Goal: Task Accomplishment & Management: Manage account settings

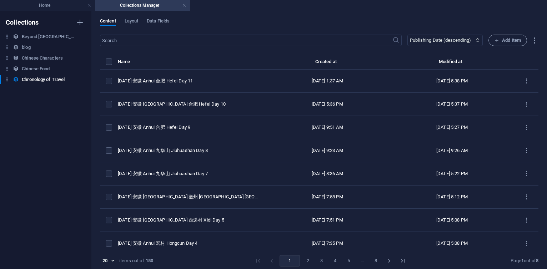
select select "columns.publishing_date_DESC"
click at [180, 65] on th "Name" at bounding box center [191, 63] width 147 height 12
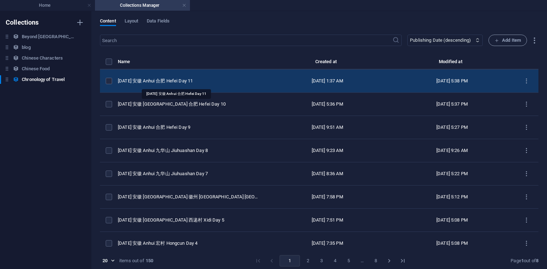
click at [155, 81] on div "[DATE] 安徽 Anhui 合肥 Hefei Day 11" at bounding box center [188, 81] width 141 height 6
select select "2025"
select select "Travel"
select select "安徽 [GEOGRAPHIC_DATA]"
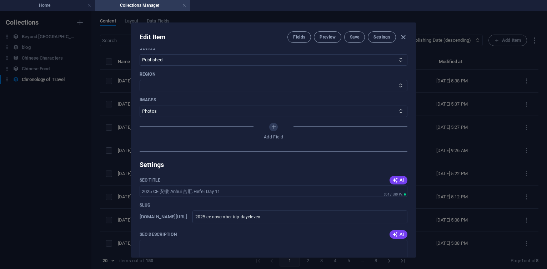
scroll to position [343, 0]
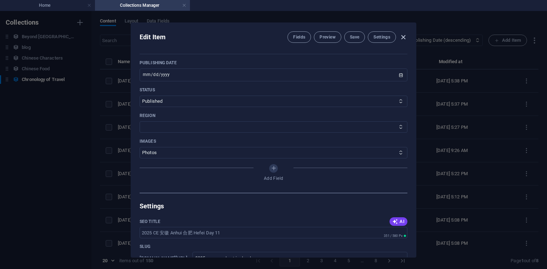
click at [404, 37] on icon "button" at bounding box center [403, 37] width 8 height 8
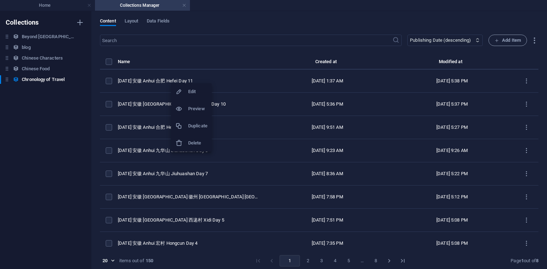
click at [194, 125] on h6 "Duplicate" at bounding box center [197, 126] width 19 height 9
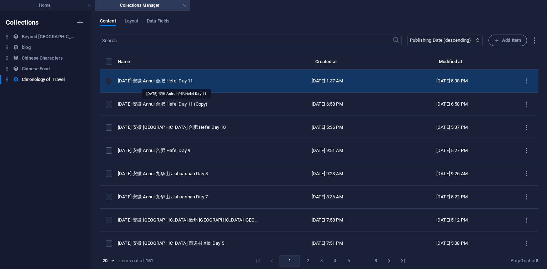
click at [191, 83] on div "[DATE] 安徽 Anhui 合肥 Hefei Day 11" at bounding box center [188, 81] width 141 height 6
select select "2025"
select select "Travel"
select select "安徽 [GEOGRAPHIC_DATA]"
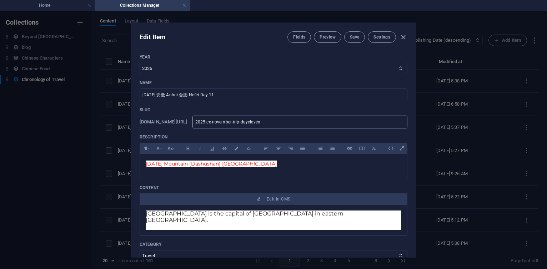
click at [317, 120] on input "2025-ce-november-trip-dayeleven" at bounding box center [299, 122] width 215 height 13
type input "2025-ce-november-trip-dayelev"
type input "2025-ce-november-trip-dayele"
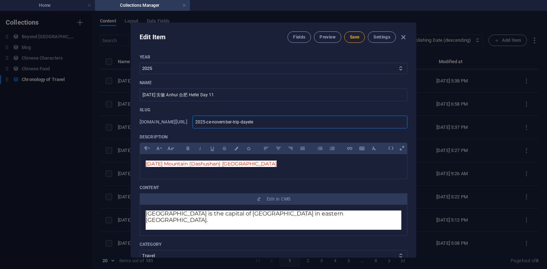
type input "2025-ce-november-trip-dayel"
type input "2025-ce-november-trip-daye"
type input "2025-ce-november-trip-day"
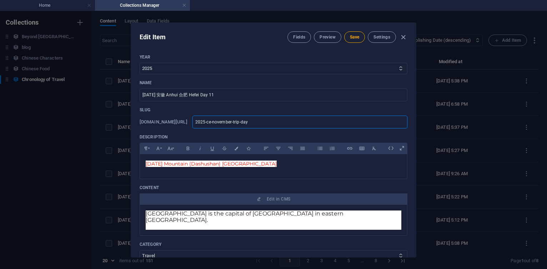
type input "2025-ce-november-trip-day"
type input "2025-ce-november-trip-dayt"
type input "2025-ce-november-trip-daytw"
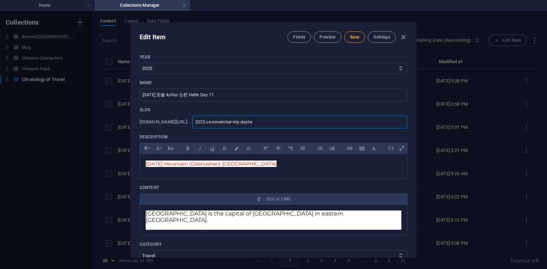
type input "2025-ce-november-trip-daytwe"
type input "2025-ce-november-trip-daytwel"
type input "2025-ce-november-trip-daytwelv"
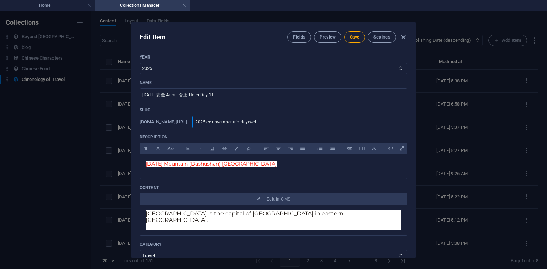
type input "2025-ce-november-trip-daytwelv"
type input "2025-ce-november-trip-daytwelve"
drag, startPoint x: 159, startPoint y: 96, endPoint x: 203, endPoint y: 94, distance: 43.6
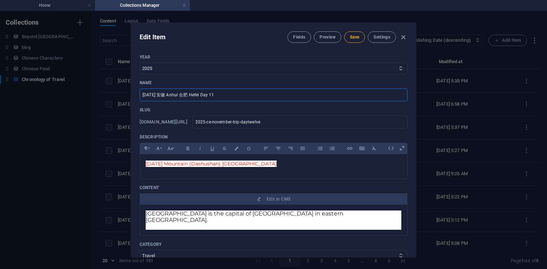
click at [203, 94] on input "[DATE] 安徽 Anhui 合肥 Hefei Day 11" at bounding box center [274, 95] width 268 height 13
type input "[DATE] 江苏 [GEOGRAPHIC_DATA] 扬州 [GEOGRAPHIC_DATA] Day 12"
click at [150, 165] on span "[DATE] Mountain (Dashushan) [GEOGRAPHIC_DATA]" at bounding box center [211, 164] width 131 height 6
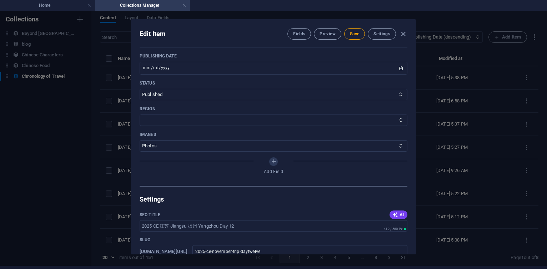
scroll to position [282, 0]
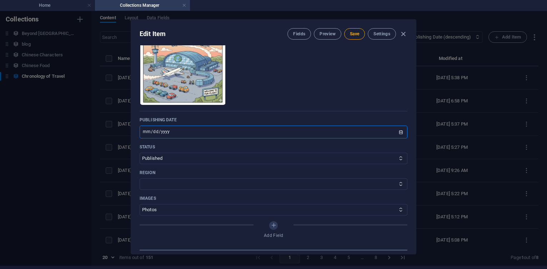
click at [152, 126] on input "[DATE]" at bounding box center [274, 132] width 268 height 13
type input "[DATE]"
click at [358, 36] on button "Save" at bounding box center [354, 33] width 21 height 11
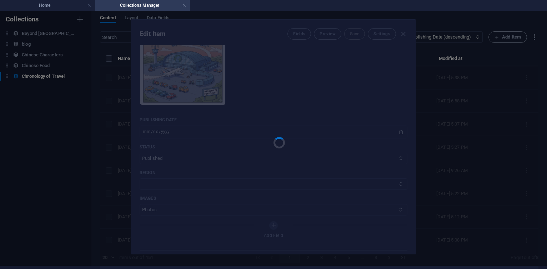
type input "2025-ce-november-trip-daytwelve"
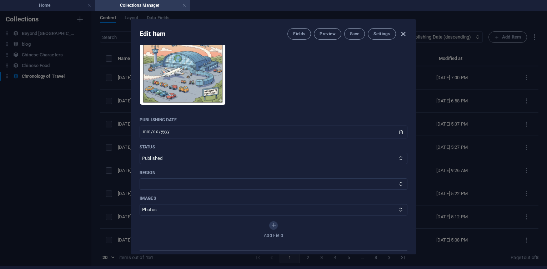
click at [403, 32] on icon "button" at bounding box center [403, 34] width 8 height 8
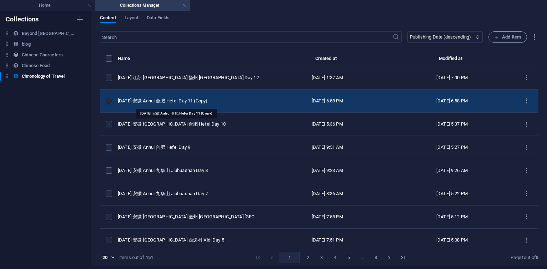
click at [182, 101] on div "[DATE] 安徽 Anhui 合肥 Hefei Day 11 (Copy)" at bounding box center [188, 101] width 141 height 6
select select "Travel"
select select "安徽 [GEOGRAPHIC_DATA]"
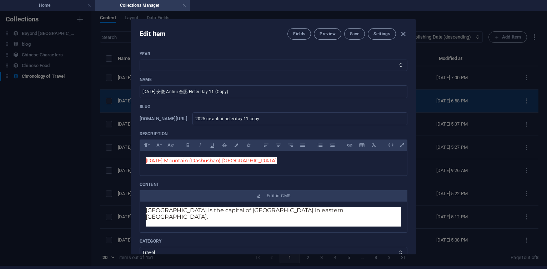
scroll to position [0, 0]
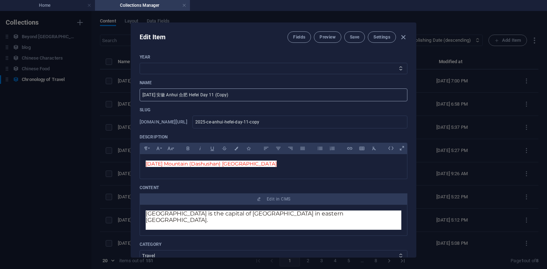
click at [247, 96] on input "[DATE] 安徽 Anhui 合肥 Hefei Day 11 (Copy)" at bounding box center [274, 95] width 268 height 13
select select "2025"
click at [140, 63] on select "2013 2018 2017 2016 2015 2014 2019 2020 2021 2022 2023 2024 2025 2026 2027 1996…" at bounding box center [274, 68] width 268 height 11
click at [238, 100] on input "[DATE] 安徽 Anhui 合肥 Hefei Day 11 (Copy)" at bounding box center [274, 95] width 268 height 13
type input "[DATE] 安徽 Anhui 合肥 Hefei Day 11"
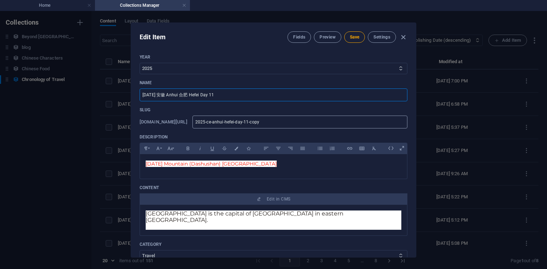
click at [262, 121] on input "2025-ce-anhui-hefei-day-11-copy" at bounding box center [299, 122] width 215 height 13
paste input "november-trip"
type input "2025-ce-november-trip-day-11-copy"
type input "2025-ce-november-trip-day-11-cop"
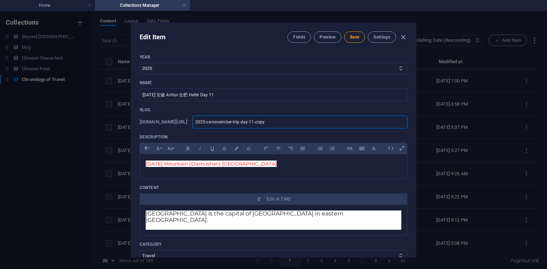
type input "2025-ce-november-trip-day-11-cop"
type input "2025-ce-november-trip-day-11-co"
type input "2025-ce-november-trip-day-11-c"
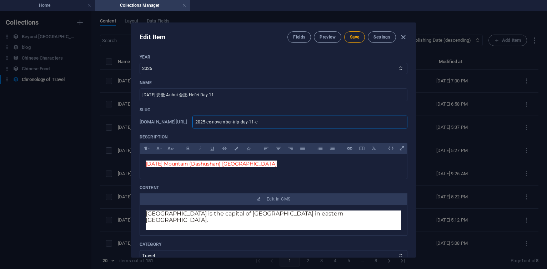
type input "2025-ce-november-trip-day-11-"
type input "2025-ce-november-trip-day-11"
type input "2025-ce-november-trip-day-1"
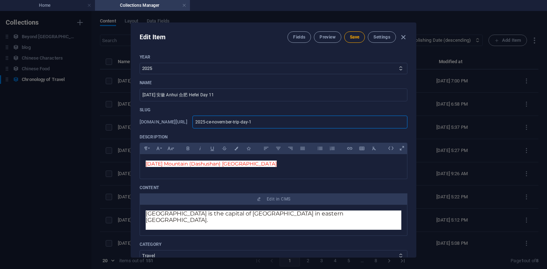
type input "2025-ce-november-trip-day-1"
type input "2025-ce-november-trip-day-"
type input "2025-ce-november-trip-day"
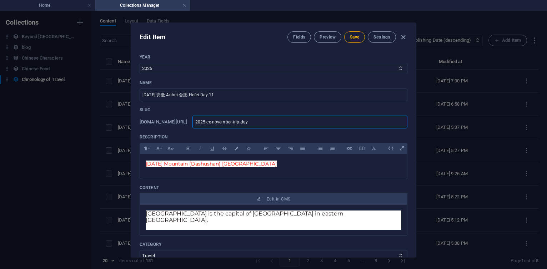
type input "2025-ce-november-trip-dayel"
type input "2025-ce-november-trip-dayele"
type input "2025-ce-november-trip-dayelev"
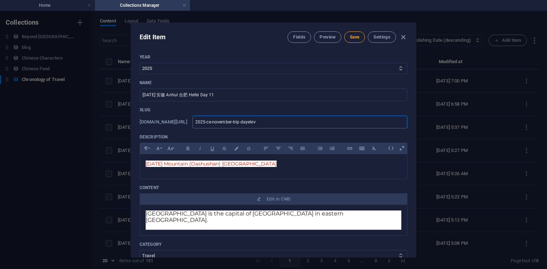
type input "2025-ce-november-trip-dayelev"
type input "2025-ce-november-trip-dayeleve"
type input "2025-ce-november-trip-dayeleven"
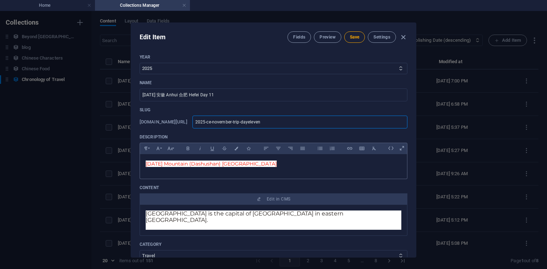
type input "2025-ce-november-trip-dayeleven"
click at [308, 167] on p "[DATE] Mountain (Dashushan) [GEOGRAPHIC_DATA]" at bounding box center [274, 164] width 256 height 8
click at [147, 165] on span "[DATE] Mountain (Dashushan) [GEOGRAPHIC_DATA]" at bounding box center [211, 164] width 131 height 6
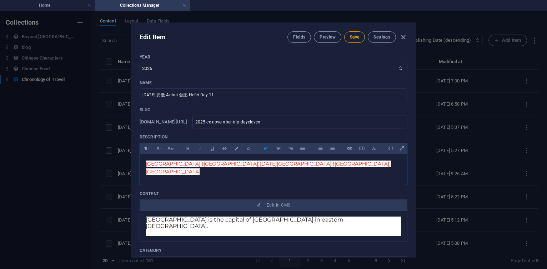
scroll to position [0, 1]
click at [334, 165] on p "[GEOGRAPHIC_DATA] ([GEOGRAPHIC_DATA])[DATE][GEOGRAPHIC_DATA] ([GEOGRAPHIC_DATA]…" at bounding box center [274, 168] width 256 height 16
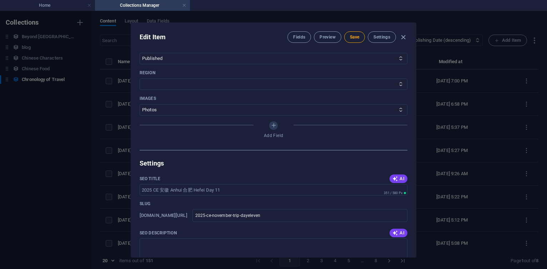
scroll to position [300, 0]
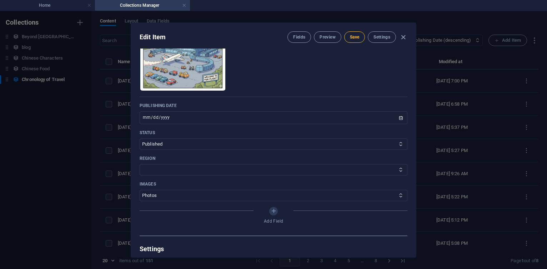
click at [350, 39] on span "Save" at bounding box center [354, 37] width 9 height 6
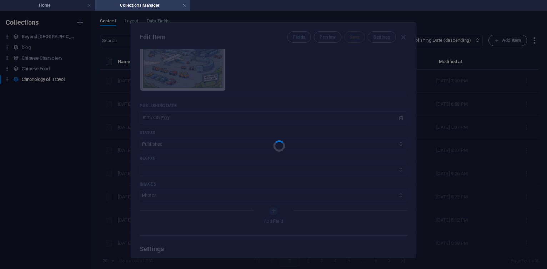
type input "2025-ce-november-trip-dayeleven"
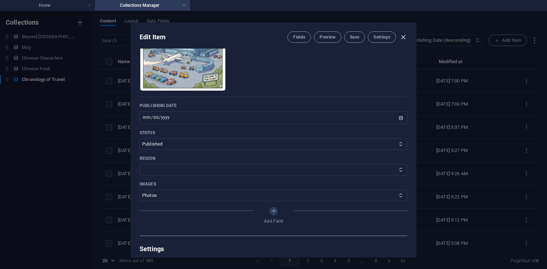
click at [399, 37] on icon "button" at bounding box center [403, 37] width 8 height 8
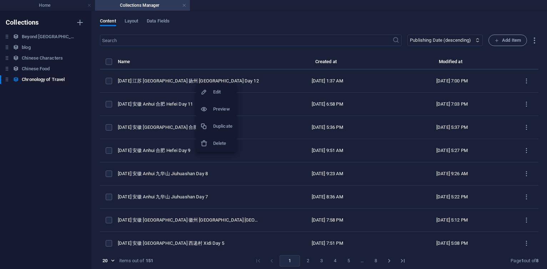
click at [223, 124] on h6 "Duplicate" at bounding box center [222, 126] width 19 height 9
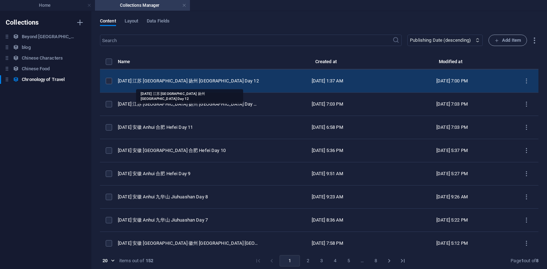
click at [202, 83] on div "[DATE] 江苏 [GEOGRAPHIC_DATA] 扬州 [GEOGRAPHIC_DATA] Day 12" at bounding box center [188, 81] width 141 height 6
select select "2025"
select select "Travel"
select select "安徽 [GEOGRAPHIC_DATA]"
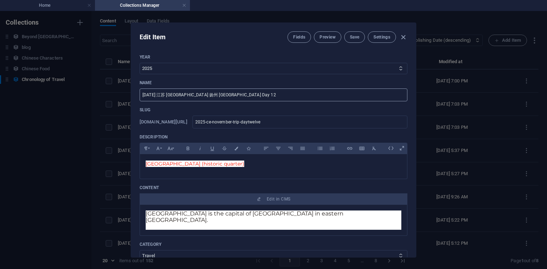
click at [255, 98] on input "[DATE] 江苏 [GEOGRAPHIC_DATA] 扬州 [GEOGRAPHIC_DATA] Day 12" at bounding box center [274, 95] width 268 height 13
type input "[DATE] 江苏 [GEOGRAPHIC_DATA] 扬州 [GEOGRAPHIC_DATA] Day 13"
click at [325, 123] on input "2025-ce-november-trip-daytwelve" at bounding box center [299, 122] width 215 height 13
type input "2025-ce-november-trip-daytwelv"
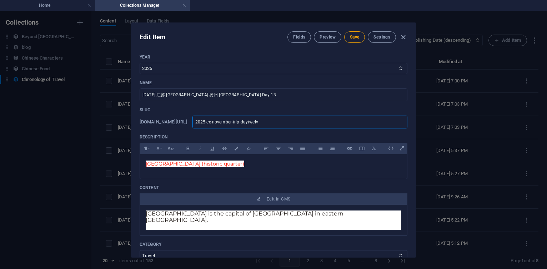
type input "2025-ce-november-trip-daytwel"
type input "2025-ce-november-trip-daytwe"
type input "2025-ce-november-trip-daytw"
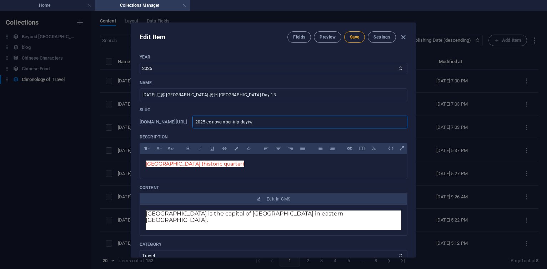
type input "2025-ce-november-trip-daytw"
type input "2025-ce-november-trip-dayt"
type input "2025-ce-november-trip-dayth"
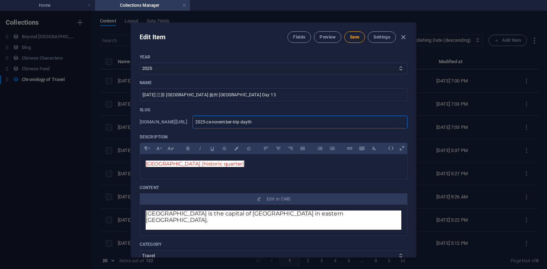
type input "2025-ce-november-trip-daythi"
type input "2025-ce-november-trip-daythir"
type input "2025-ce-november-trip-daythirt"
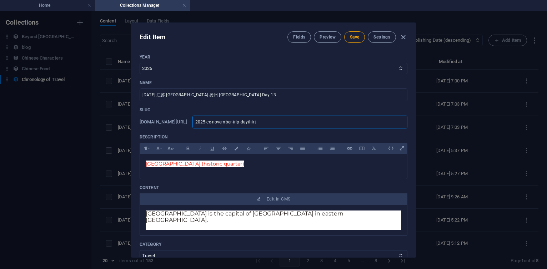
type input "2025-ce-november-trip-daythirt"
type input "2025-ce-november-trip-daythirte"
type input "2025-ce-november-trip-daythirtee"
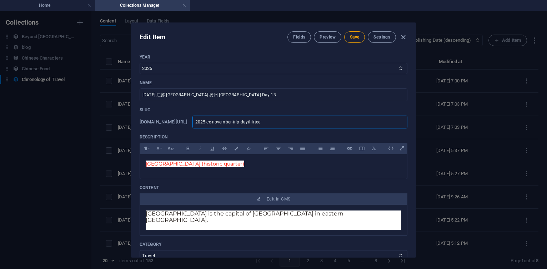
type input "2025-ce-november-trip-daythirteen"
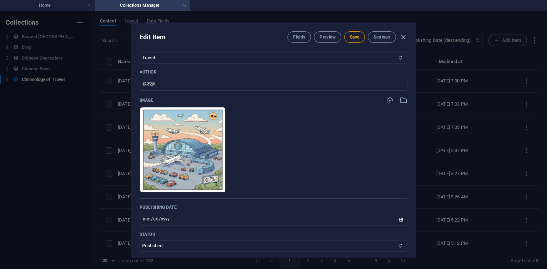
scroll to position [214, 0]
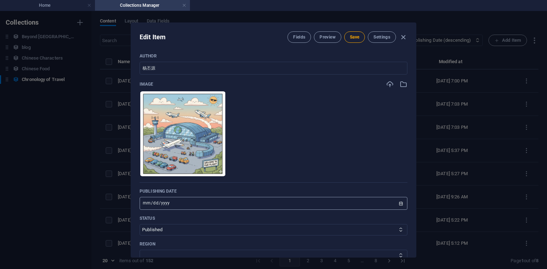
click at [152, 197] on input "[DATE]" at bounding box center [274, 203] width 268 height 13
type input "[DATE]"
click at [350, 35] on span "Save" at bounding box center [354, 37] width 9 height 6
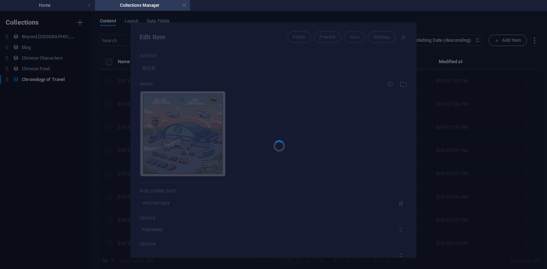
type input "2025-ce-november-trip-daythirteen"
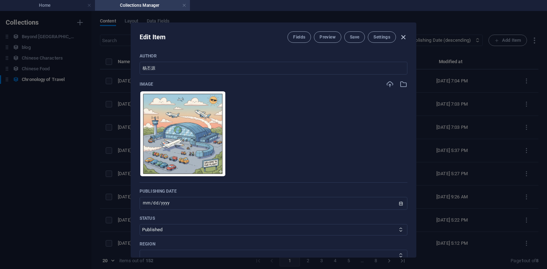
click at [406, 37] on icon "button" at bounding box center [403, 37] width 8 height 8
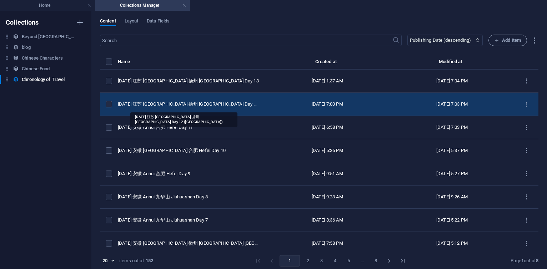
click at [208, 102] on div "[DATE] 江苏 [GEOGRAPHIC_DATA] 扬州 [GEOGRAPHIC_DATA] Day 12 ([GEOGRAPHIC_DATA])" at bounding box center [188, 104] width 141 height 6
select select "Travel"
select select "安徽 [GEOGRAPHIC_DATA]"
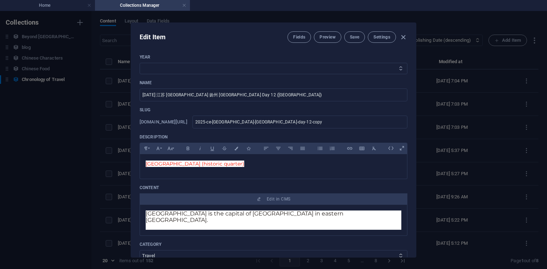
select select "2025"
click at [140, 63] on select "2013 2018 2017 2016 2015 2014 2019 2020 2021 2022 2023 2024 2025 2026 2027 1996…" at bounding box center [274, 68] width 268 height 11
click at [271, 96] on input "[DATE] 江苏 [GEOGRAPHIC_DATA] 扬州 [GEOGRAPHIC_DATA] Day 12 ([GEOGRAPHIC_DATA])" at bounding box center [274, 95] width 268 height 13
type input "[DATE] 江苏 [GEOGRAPHIC_DATA] 扬州 [GEOGRAPHIC_DATA] Day 12"
click at [262, 122] on input "2025-ce-[GEOGRAPHIC_DATA]-[GEOGRAPHIC_DATA]-day-12-copy" at bounding box center [299, 122] width 215 height 13
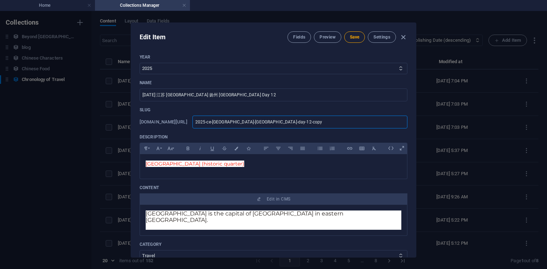
paste input "november-trip"
type input "2025-ce-november-trip-day-12-copy"
type input "2025-ce-november-trip-day-12-cop"
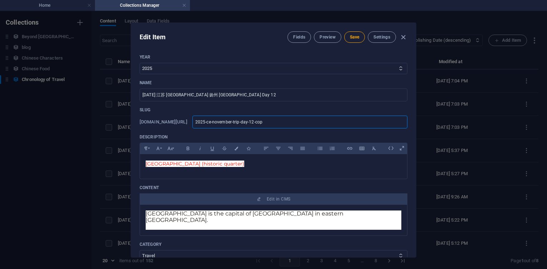
type input "2025-ce-november-trip-day-12-co"
type input "2025-ce-november-trip-day-12-c"
type input "2025-ce-november-trip-day-12-"
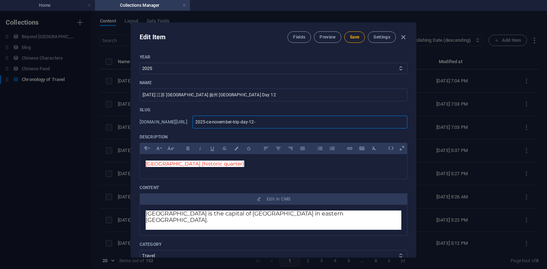
type input "2025-ce-november-trip-day-12-"
type input "2025-ce-november-trip-day-12"
type input "2025-ce-november-trip-day-1"
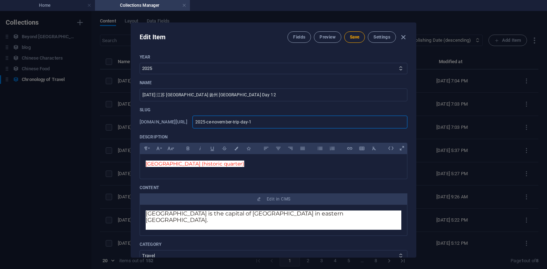
type input "2025-ce-november-trip-day-"
type input "2025-ce-november-trip-day-t"
type input "2025-ce-november-trip-day-tw"
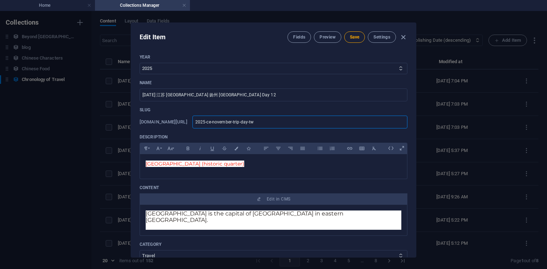
type input "2025-ce-november-trip-day-tw"
type input "2025-ce-november-trip-day-twe"
type input "2025-ce-november-trip-day-twel"
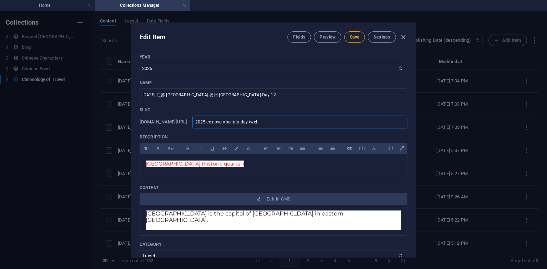
type input "2025-ce-november-trip-day-twelv"
type input "2025-ce-november-trip-day-twelve"
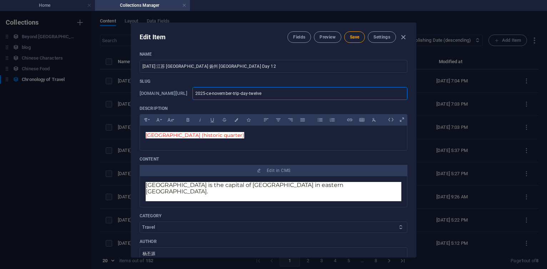
scroll to position [0, 0]
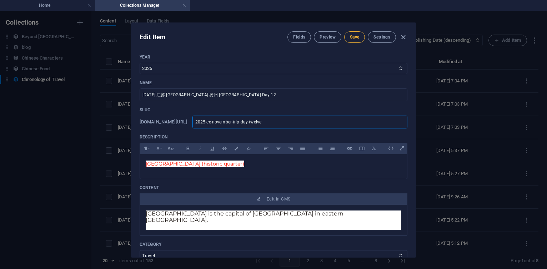
type input "2025-ce-november-trip-day-twelve"
click at [353, 39] on span "Save" at bounding box center [354, 37] width 9 height 6
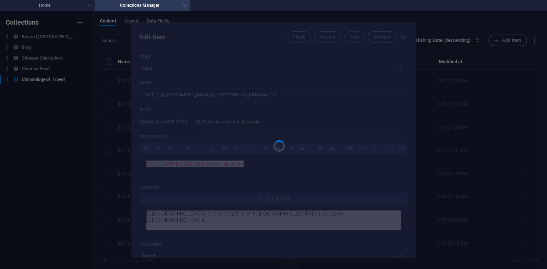
type input "2025-ce-november-trip-day-twelve"
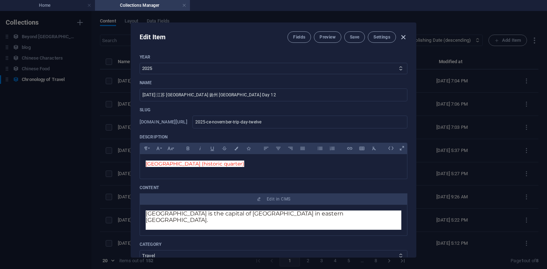
click at [404, 36] on icon "button" at bounding box center [403, 37] width 8 height 8
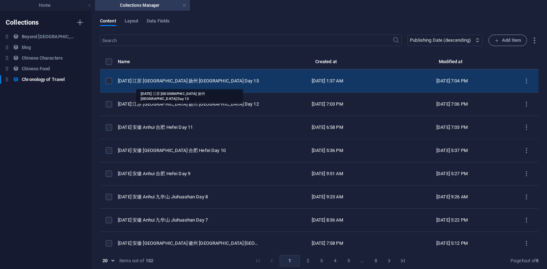
click at [196, 82] on div "[DATE] 江苏 [GEOGRAPHIC_DATA] 扬州 [GEOGRAPHIC_DATA] Day 13" at bounding box center [188, 81] width 141 height 6
select select "2025"
select select "Travel"
select select "安徽 [GEOGRAPHIC_DATA]"
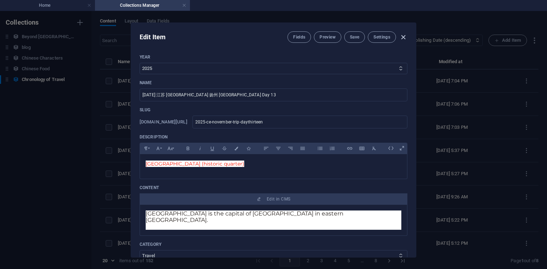
click at [402, 36] on icon "button" at bounding box center [403, 37] width 8 height 8
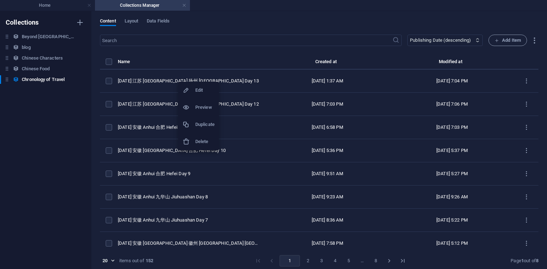
click at [205, 125] on h6 "Duplicate" at bounding box center [204, 124] width 19 height 9
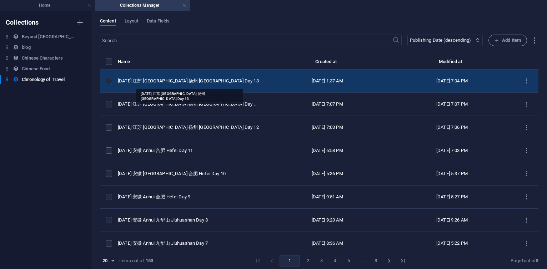
click at [206, 83] on div "[DATE] 江苏 [GEOGRAPHIC_DATA] 扬州 [GEOGRAPHIC_DATA] Day 13" at bounding box center [188, 81] width 141 height 6
select select "2025"
select select "Travel"
select select "安徽 [GEOGRAPHIC_DATA]"
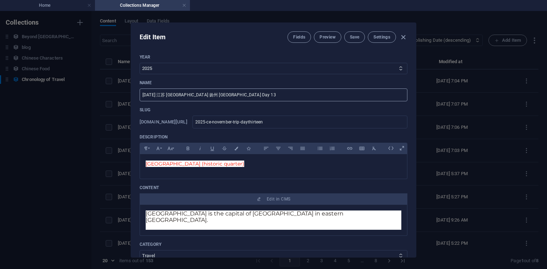
click at [249, 94] on input "[DATE] 江苏 [GEOGRAPHIC_DATA] 扬州 [GEOGRAPHIC_DATA] Day 13" at bounding box center [274, 95] width 268 height 13
type input "[DATE] 江苏 [GEOGRAPHIC_DATA] 扬州 [GEOGRAPHIC_DATA] Day 14"
click at [322, 118] on input "2025-ce-november-trip-daythirteen" at bounding box center [299, 122] width 215 height 13
click at [322, 123] on input "2025-ce-november-trip-daythirteen" at bounding box center [299, 122] width 215 height 13
type input "2025-ce-november-trip-daythirtee"
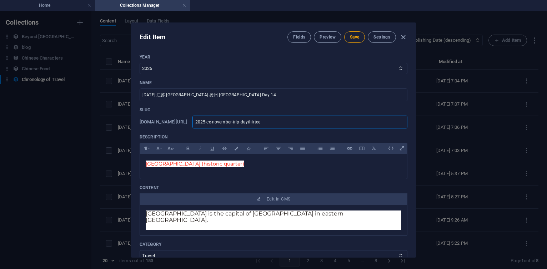
type input "2025-ce-november-trip-daythirtee"
type input "2025-ce-november-trip-daythirte"
type input "2025-ce-november-trip-daythirt"
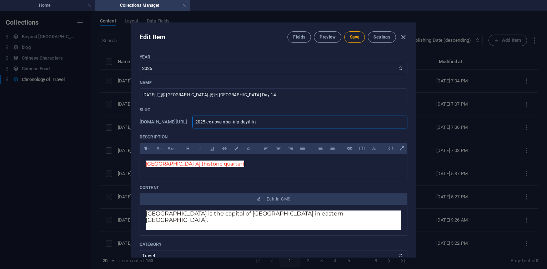
type input "2025-ce-november-trip-daythir"
type input "2025-ce-november-trip-daythi"
type input "2025-ce-november-trip-dayth"
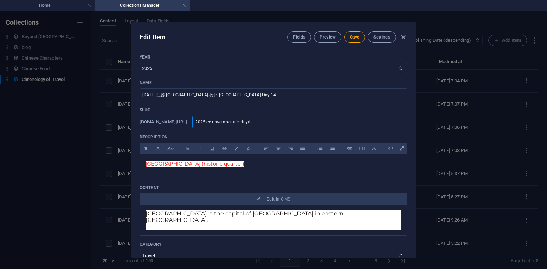
type input "2025-ce-november-trip-dayth"
type input "2025-ce-november-trip-dayt"
type input "2025-ce-november-trip-day"
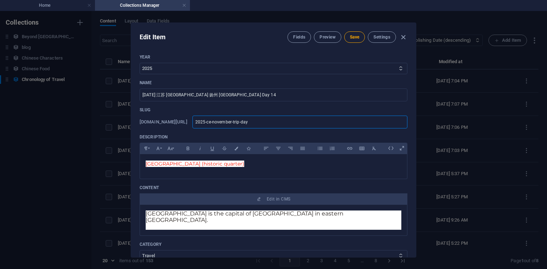
type input "2025-ce-november-trip-da"
type input "2025-ce-november-trip-d"
type input "2025-ce-november-trip-"
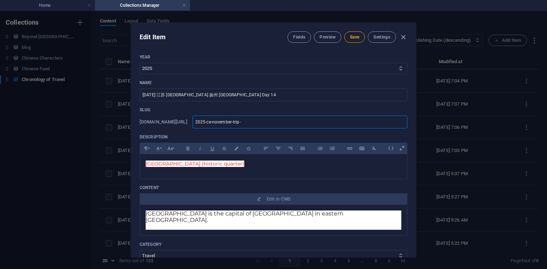
type input "2025-ce-november-trip-"
type input "2025-ce-november-trip-f"
type input "2025-ce-november-trip-fo"
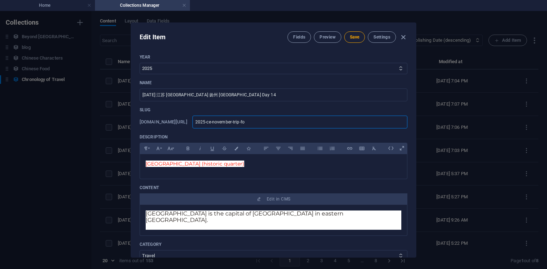
type input "2025-ce-november-trip-fou"
type input "2025-ce-november-trip-four"
type input "2025-ce-november-trip-fourt"
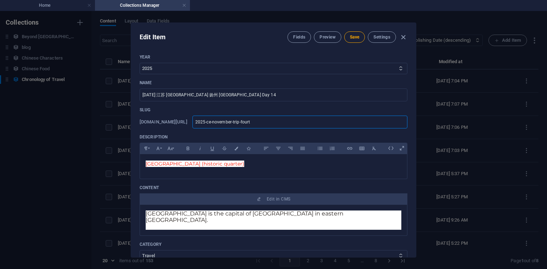
type input "2025-ce-november-trip-fourt"
type input "2025-ce-november-trip-fourte"
type input "2025-ce-november-trip-fourtee"
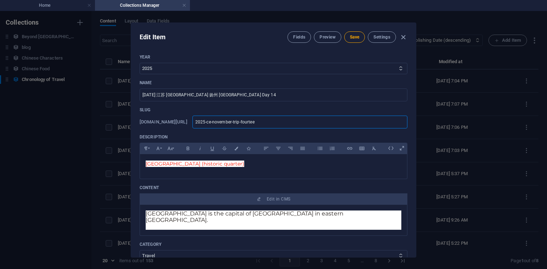
type input "2025-ce-november-trip-fourteen"
click at [292, 162] on p "[GEOGRAPHIC_DATA] (historic quarter)" at bounding box center [274, 164] width 256 height 8
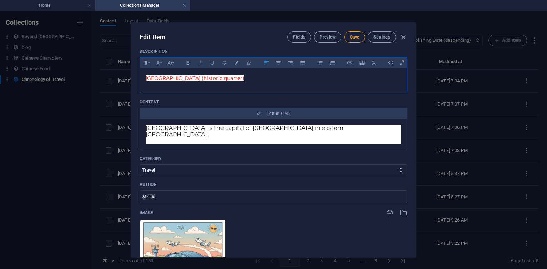
scroll to position [257, 0]
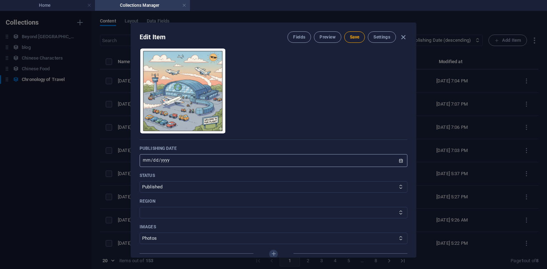
click at [151, 156] on input "[DATE]" at bounding box center [274, 160] width 268 height 13
type input "[DATE]"
click at [353, 38] on span "Save" at bounding box center [354, 37] width 9 height 6
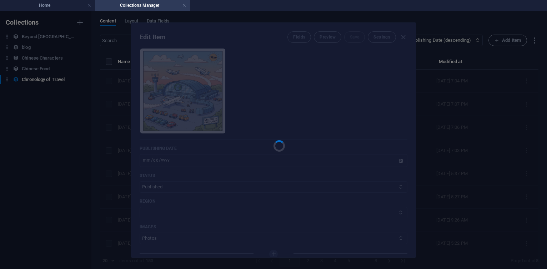
type input "2025-ce-november-trip-fourteen"
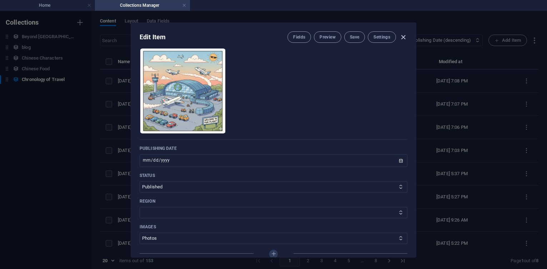
click at [403, 37] on icon "button" at bounding box center [403, 37] width 8 height 8
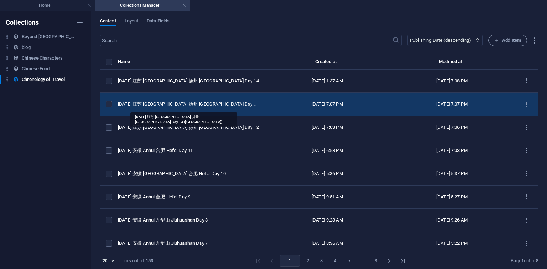
click at [201, 103] on div "[DATE] 江苏 [GEOGRAPHIC_DATA] 扬州 [GEOGRAPHIC_DATA] Day 13 ([GEOGRAPHIC_DATA])" at bounding box center [188, 104] width 141 height 6
select select "Travel"
select select "安徽 [GEOGRAPHIC_DATA]"
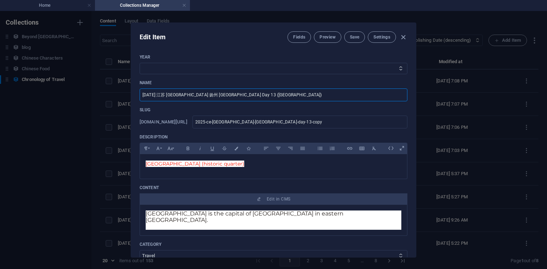
click at [276, 97] on input "[DATE] 江苏 [GEOGRAPHIC_DATA] 扬州 [GEOGRAPHIC_DATA] Day 13 ([GEOGRAPHIC_DATA])" at bounding box center [274, 95] width 268 height 13
select select "2025"
click at [140, 63] on select "2013 2018 2017 2016 2015 2014 2019 2020 2021 2022 2023 2024 2025 2026 2027 1996…" at bounding box center [274, 68] width 268 height 11
click at [276, 90] on input "[DATE] 江苏 [GEOGRAPHIC_DATA] 扬州 [GEOGRAPHIC_DATA] Day 13 ([GEOGRAPHIC_DATA])" at bounding box center [274, 95] width 268 height 13
click at [272, 94] on input "[DATE] 江苏 [GEOGRAPHIC_DATA] 扬州 [GEOGRAPHIC_DATA] Day 13 ([GEOGRAPHIC_DATA])" at bounding box center [274, 95] width 268 height 13
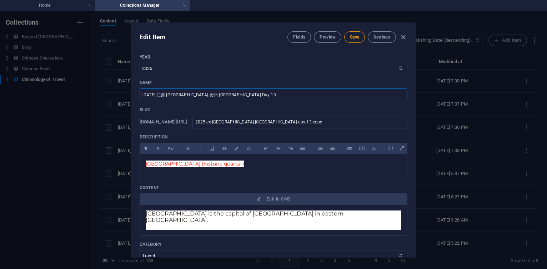
type input "[DATE] 江苏 [GEOGRAPHIC_DATA] 扬州 [GEOGRAPHIC_DATA] Day 13"
click at [262, 123] on input "2025-ce-[GEOGRAPHIC_DATA]-[GEOGRAPHIC_DATA]-day-13-copy" at bounding box center [299, 122] width 215 height 13
click at [295, 122] on input "2025-ce-[GEOGRAPHIC_DATA]-[GEOGRAPHIC_DATA]-day-13-copy" at bounding box center [299, 122] width 215 height 13
paste input "november-trip"
type input "2025-ce-jnovember-trip-day-13-copy"
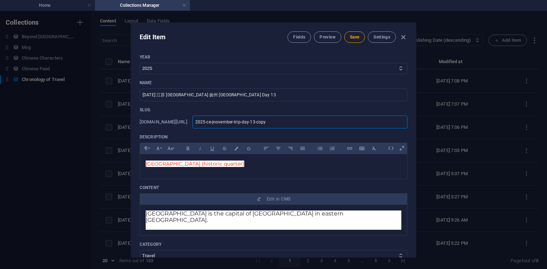
type input "2025-ce-jnovember-trip-day-13-copy"
click at [337, 124] on input "2025-ce-jnovember-trip-day-13-copy" at bounding box center [299, 122] width 215 height 13
type input "2025-ce-jnovember-trip-day-13-cop"
type input "2025-ce-jnovember-trip-day-13-co"
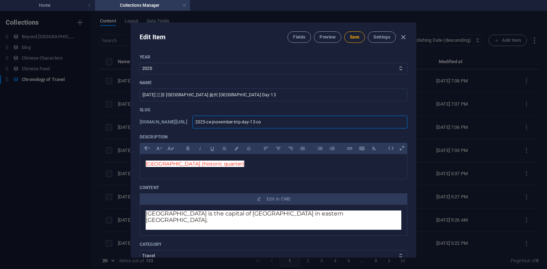
type input "2025-ce-jnovember-trip-day-13-co"
type input "2025-ce-jnovember-trip-day-13-c"
type input "2025-ce-jnovember-trip-day-13-"
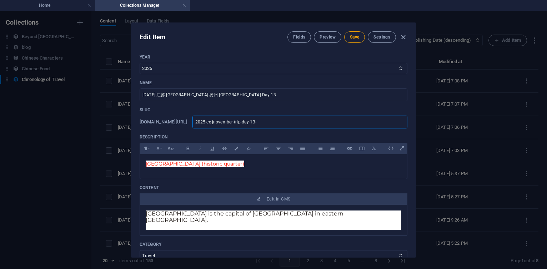
type input "2025-ce-jnovember-trip-day-13"
type input "2025-ce-jnovember-trip-day-1"
type input "2025-ce-jnovember-trip-day-"
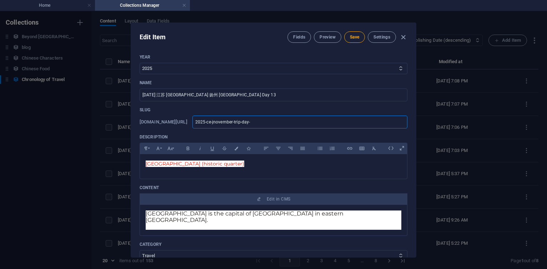
type input "2025-ce-jnovember-trip-day-"
click at [262, 122] on input "2025-ce-jnovember-trip-day" at bounding box center [299, 122] width 215 height 13
click at [301, 122] on input "2025-ce-november-trip-day" at bounding box center [299, 122] width 215 height 13
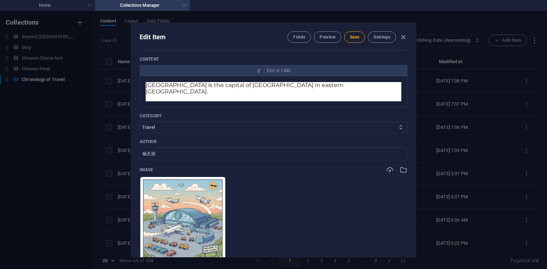
scroll to position [0, 0]
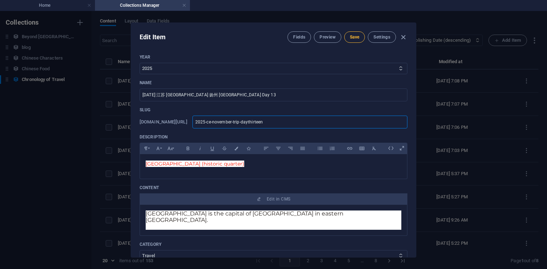
click at [356, 39] on span "Save" at bounding box center [354, 37] width 9 height 6
click at [404, 35] on icon "button" at bounding box center [403, 37] width 8 height 8
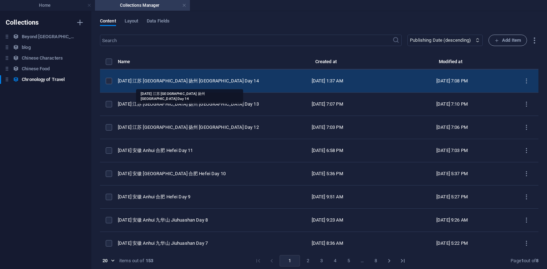
click at [198, 78] on div "[DATE] 江苏 [GEOGRAPHIC_DATA] 扬州 [GEOGRAPHIC_DATA] Day 14" at bounding box center [188, 81] width 141 height 6
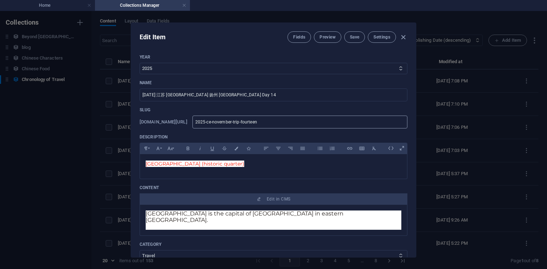
click at [291, 121] on input "2025-ce-november-trip-fourteen" at bounding box center [299, 122] width 215 height 13
click at [355, 38] on span "Save" at bounding box center [354, 37] width 9 height 6
click at [403, 33] on icon "button" at bounding box center [403, 37] width 8 height 8
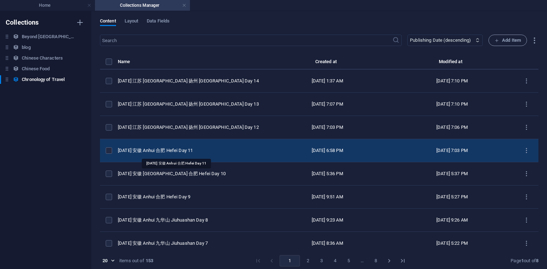
click at [188, 148] on div "[DATE] 安徽 Anhui 合肥 Hefei Day 11" at bounding box center [188, 150] width 141 height 6
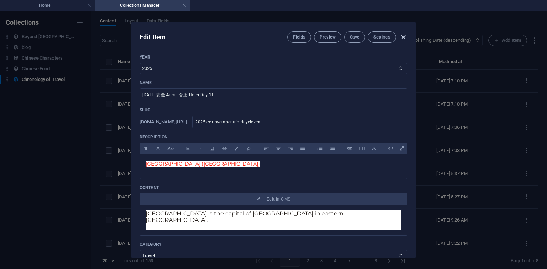
click at [403, 36] on icon "button" at bounding box center [403, 37] width 8 height 8
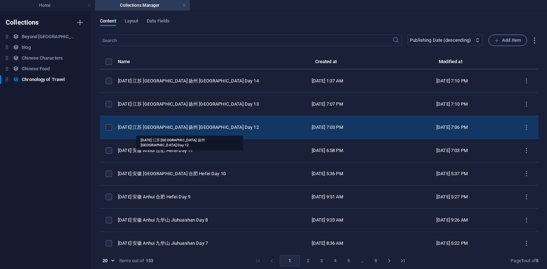
click at [165, 129] on div "[DATE] 江苏 [GEOGRAPHIC_DATA] 扬州 [GEOGRAPHIC_DATA] Day 12" at bounding box center [188, 127] width 141 height 6
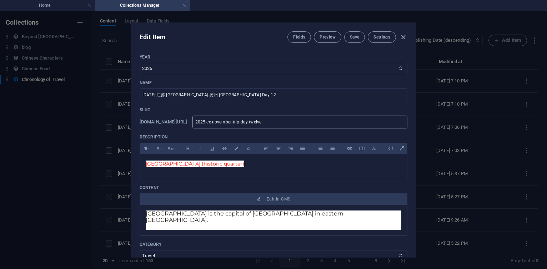
click at [324, 122] on input "2025-ce-november-trip-day-twelve" at bounding box center [299, 122] width 215 height 13
click at [324, 122] on input "2025-ce-november-trip-daytwelve" at bounding box center [299, 122] width 215 height 13
click at [354, 37] on span "Save" at bounding box center [354, 37] width 9 height 6
click at [403, 36] on icon "button" at bounding box center [403, 37] width 8 height 8
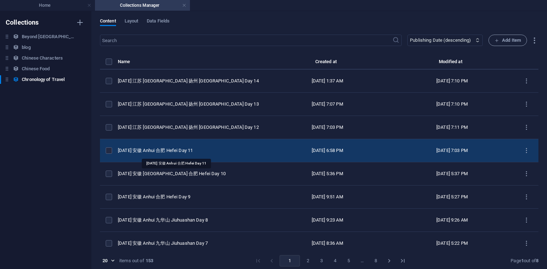
click at [202, 151] on div "[DATE] 安徽 Anhui 合肥 Hefei Day 11" at bounding box center [188, 150] width 141 height 6
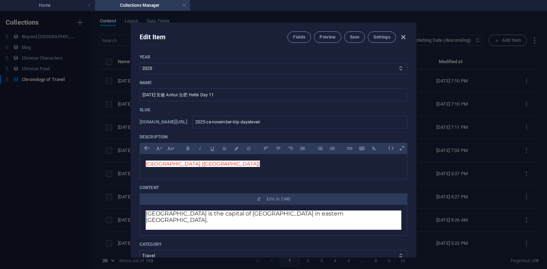
click at [402, 36] on icon "button" at bounding box center [403, 37] width 8 height 8
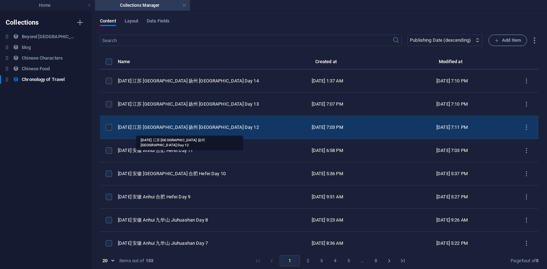
click at [188, 129] on div "[DATE] 江苏 [GEOGRAPHIC_DATA] 扬州 [GEOGRAPHIC_DATA] Day 12" at bounding box center [188, 127] width 141 height 6
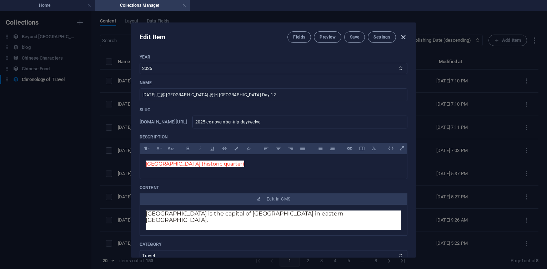
click at [403, 36] on icon "button" at bounding box center [403, 37] width 8 height 8
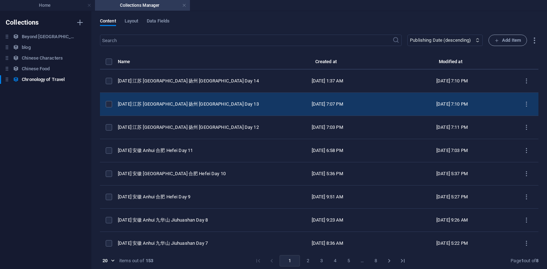
click at [198, 101] on td "[DATE] 江苏 [GEOGRAPHIC_DATA] 扬州 [GEOGRAPHIC_DATA] Day 13" at bounding box center [191, 104] width 147 height 23
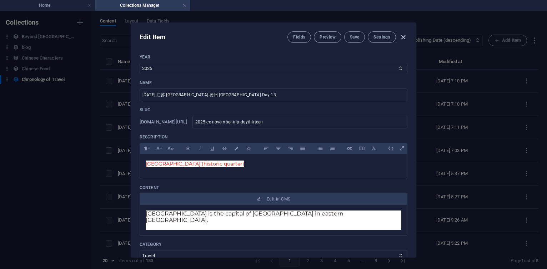
click at [403, 39] on icon "button" at bounding box center [403, 37] width 8 height 8
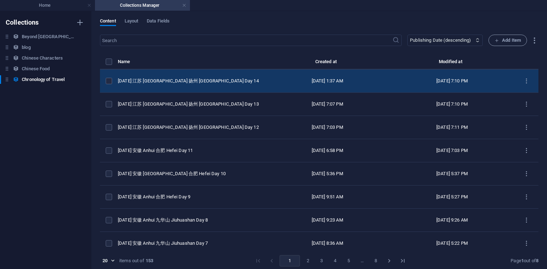
click at [183, 82] on div "[DATE] 江苏 [GEOGRAPHIC_DATA] 扬州 [GEOGRAPHIC_DATA] Day 14" at bounding box center [188, 81] width 141 height 6
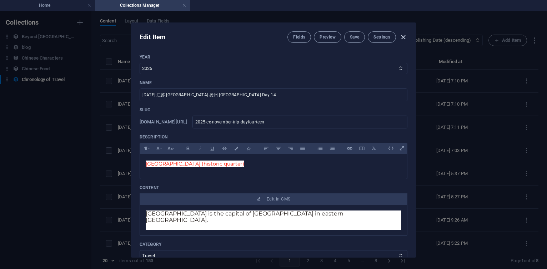
click at [402, 37] on icon "button" at bounding box center [403, 37] width 8 height 8
